Goal: Task Accomplishment & Management: Use online tool/utility

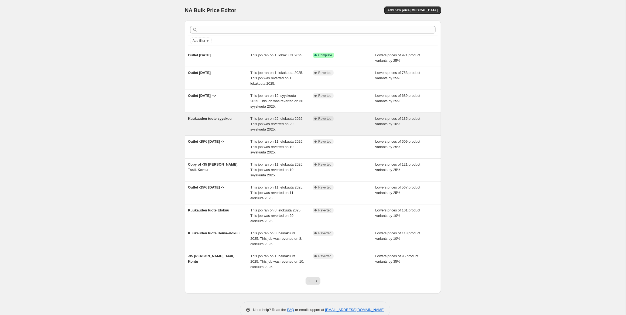
click at [222, 122] on div "Kuukauden tuote syyskuu" at bounding box center [219, 124] width 63 height 16
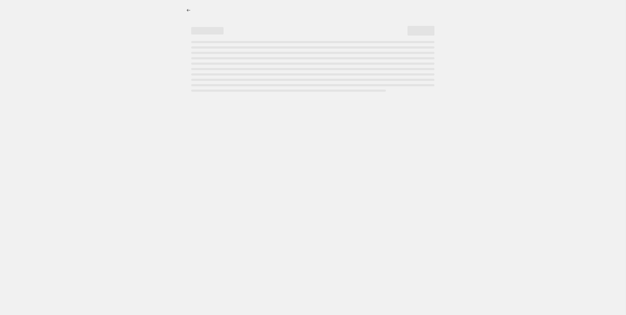
select select "percentage"
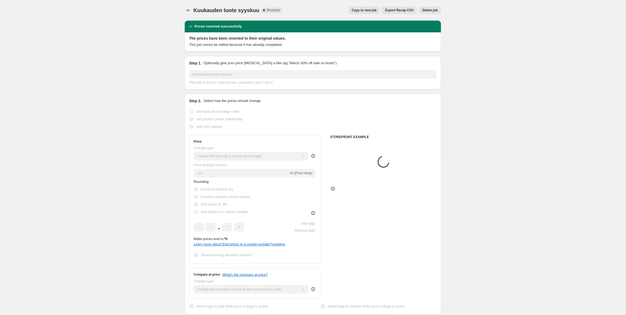
select select "collection"
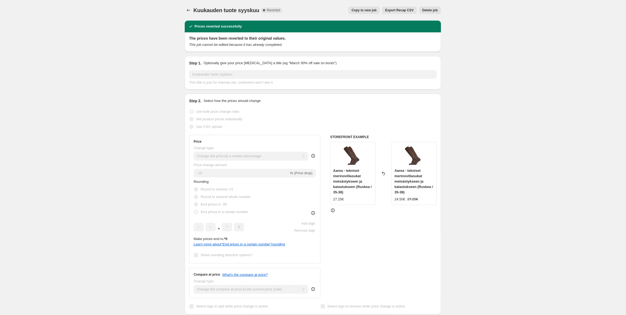
click at [372, 9] on span "Copy to new job" at bounding box center [364, 10] width 25 height 4
select select "percentage"
select select "collection"
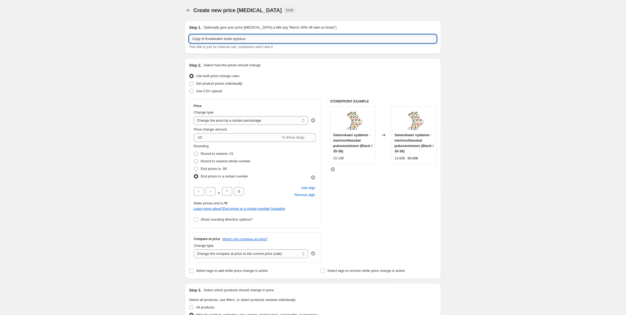
drag, startPoint x: 206, startPoint y: 39, endPoint x: 179, endPoint y: 38, distance: 27.0
click at [189, 38] on input "Copy of Kuukauden tuote syyskuu" at bounding box center [313, 39] width 248 height 9
drag, startPoint x: 220, startPoint y: 38, endPoint x: 251, endPoint y: 41, distance: 30.7
click at [251, 41] on input "Kuukauden tuote syyskuu" at bounding box center [313, 39] width 248 height 9
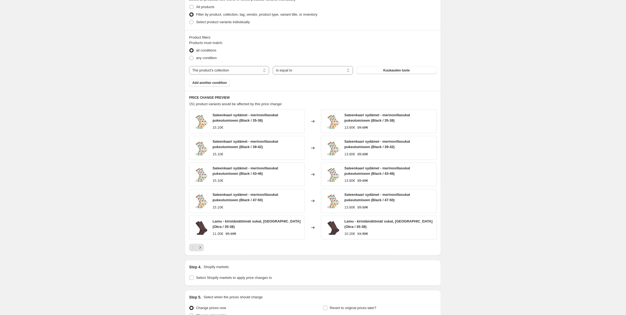
scroll to position [337, 0]
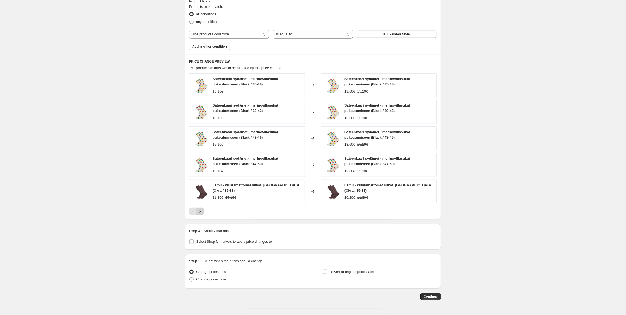
type input "Kuukauden tuote Lokakuu"
click at [200, 210] on icon "Next" at bounding box center [200, 211] width 5 height 5
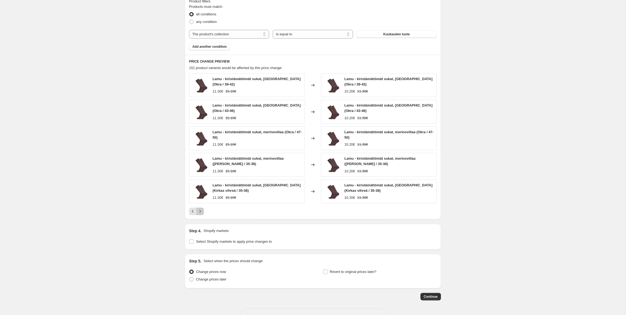
click at [200, 210] on icon "Next" at bounding box center [200, 211] width 5 height 5
click at [192, 210] on icon "Previous" at bounding box center [192, 211] width 5 height 5
click at [189, 30] on select "The product The product's collection The product's tag The product's vendor The…" at bounding box center [229, 34] width 80 height 9
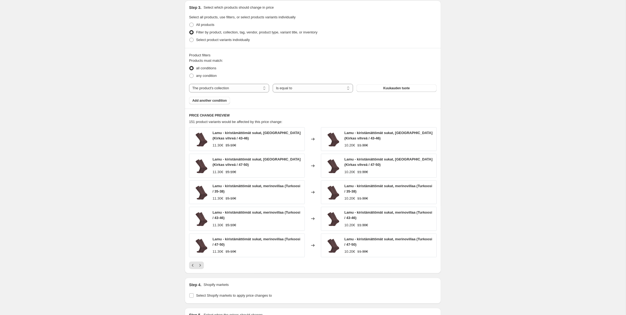
scroll to position [281, 0]
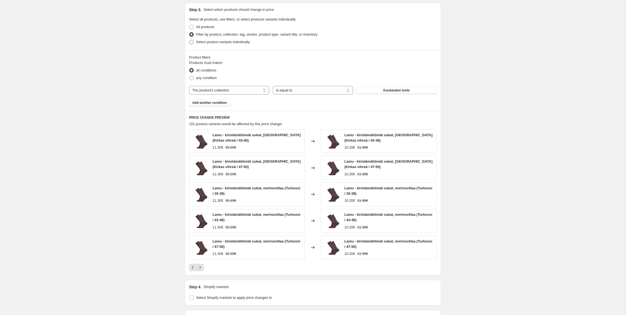
click at [192, 41] on span at bounding box center [191, 42] width 4 height 4
click at [190, 40] on input "Select product variants individually" at bounding box center [189, 40] width 0 height 0
radio input "true"
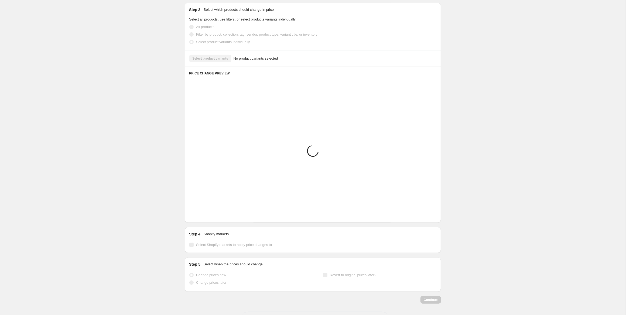
scroll to position [166, 0]
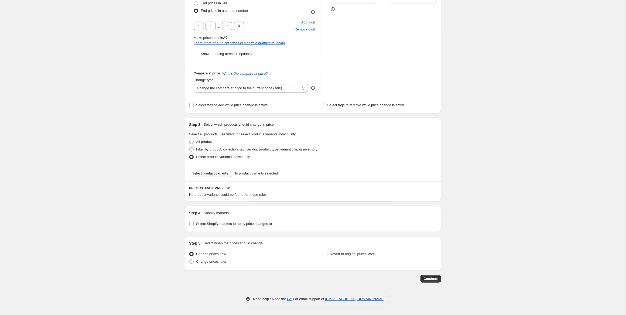
click at [219, 173] on span "Select product variants" at bounding box center [210, 173] width 36 height 4
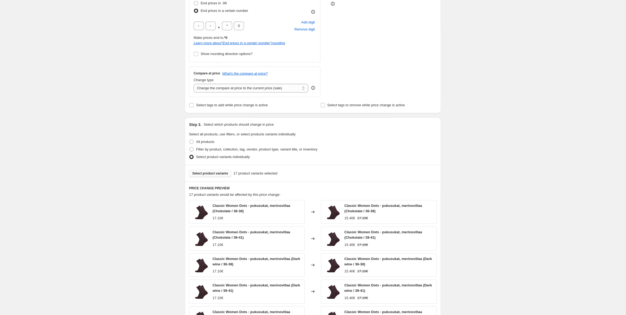
click at [215, 172] on span "Select product variants" at bounding box center [210, 173] width 36 height 4
click at [213, 174] on span "Select product variants" at bounding box center [210, 173] width 36 height 4
click at [215, 173] on span "Select product variants" at bounding box center [210, 173] width 36 height 4
click at [209, 173] on span "Select product variants" at bounding box center [210, 173] width 36 height 4
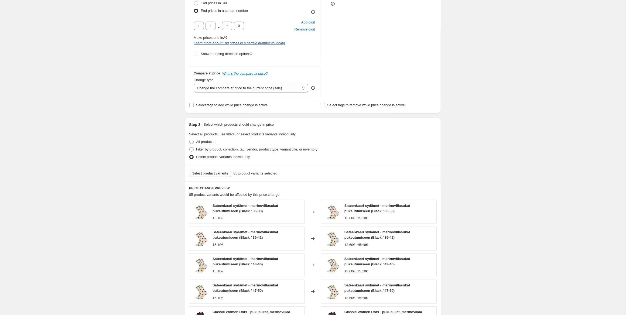
click at [215, 175] on span "Select product variants" at bounding box center [210, 173] width 36 height 4
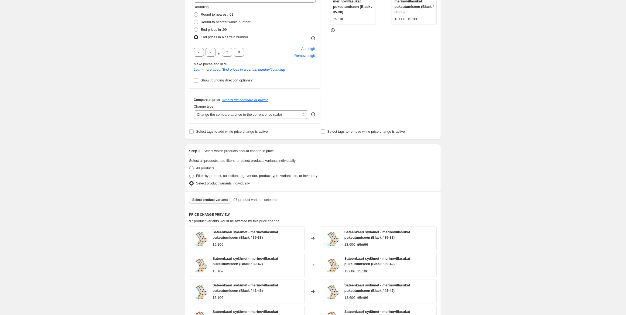
scroll to position [194, 0]
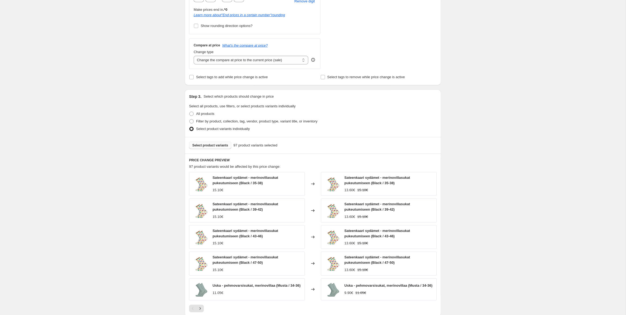
click at [199, 145] on span "Select product variants" at bounding box center [210, 145] width 36 height 4
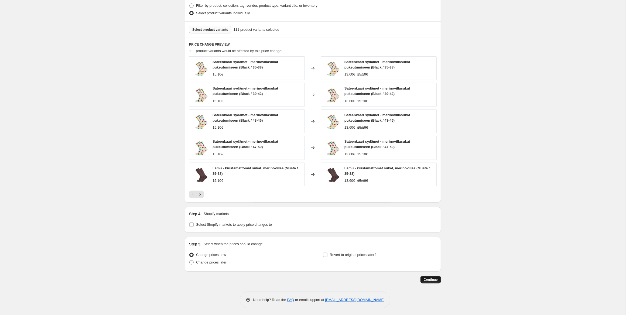
click at [435, 278] on span "Continue" at bounding box center [431, 280] width 14 height 4
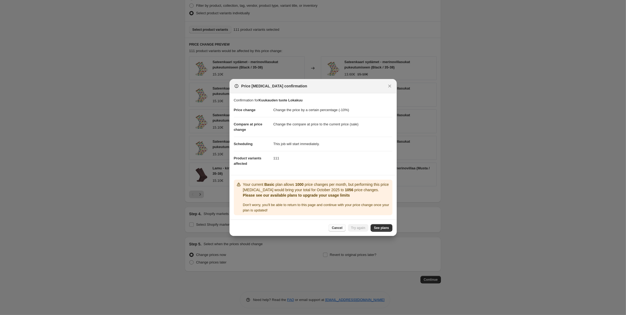
click at [337, 227] on span "Cancel" at bounding box center [337, 228] width 11 height 4
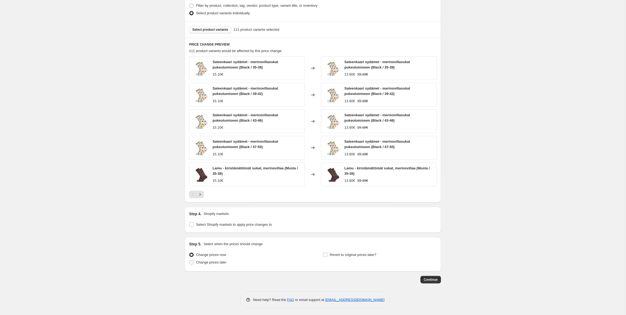
click at [201, 28] on span "Select product variants" at bounding box center [210, 30] width 36 height 4
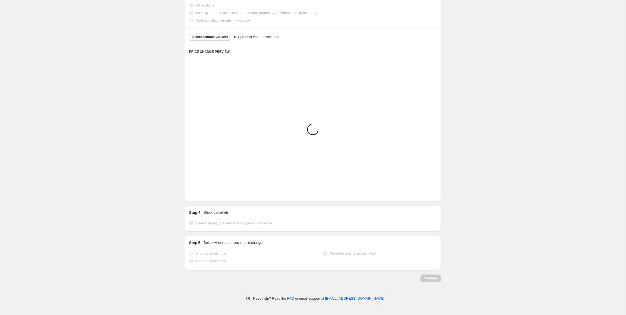
scroll to position [301, 0]
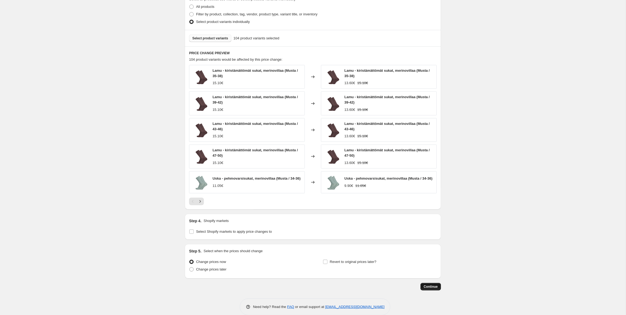
click at [433, 285] on span "Continue" at bounding box center [431, 287] width 14 height 4
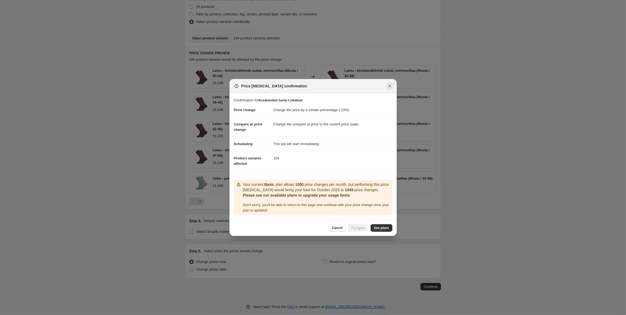
click at [389, 86] on icon "Close" at bounding box center [389, 85] width 5 height 5
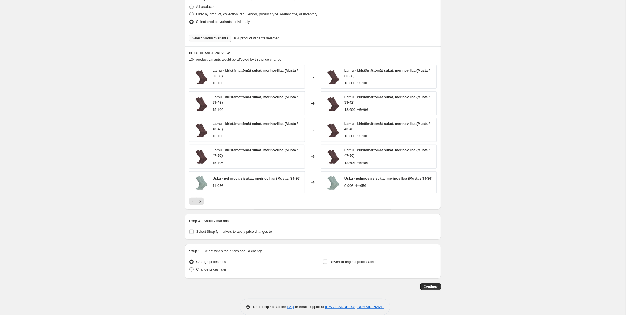
click at [200, 38] on span "Select product variants" at bounding box center [210, 38] width 36 height 4
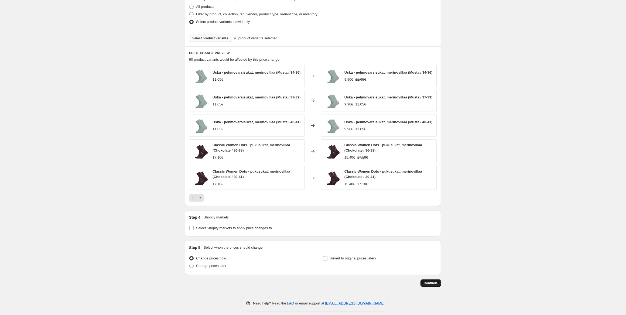
click at [427, 281] on span "Continue" at bounding box center [431, 283] width 14 height 4
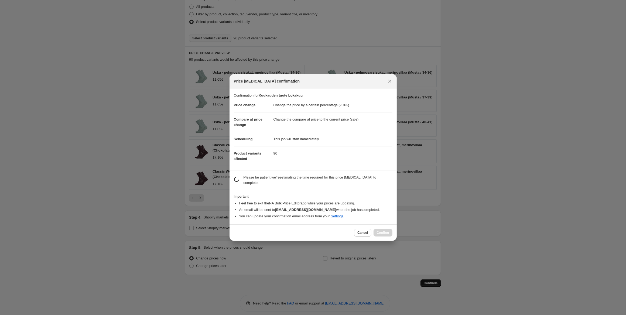
scroll to position [0, 0]
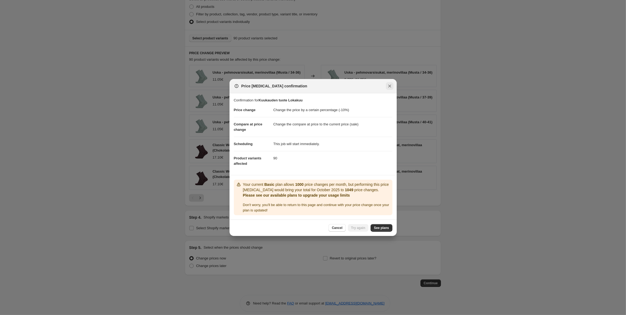
click at [390, 85] on icon "Close" at bounding box center [389, 85] width 5 height 5
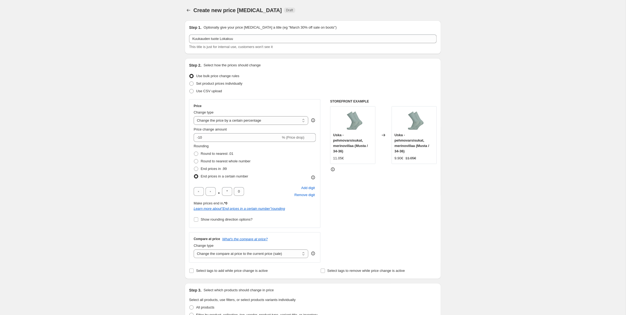
scroll to position [301, 0]
